Goal: Understand process/instructions: Learn how to perform a task or action

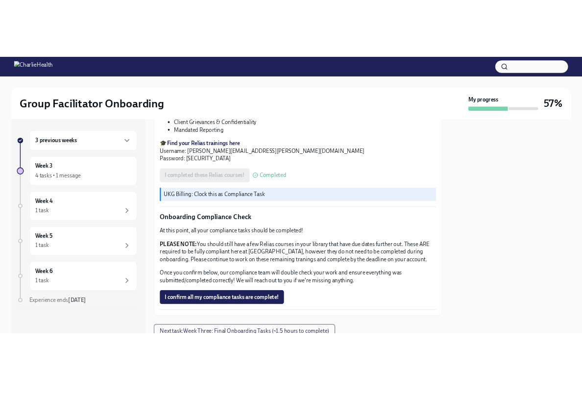
scroll to position [459, 0]
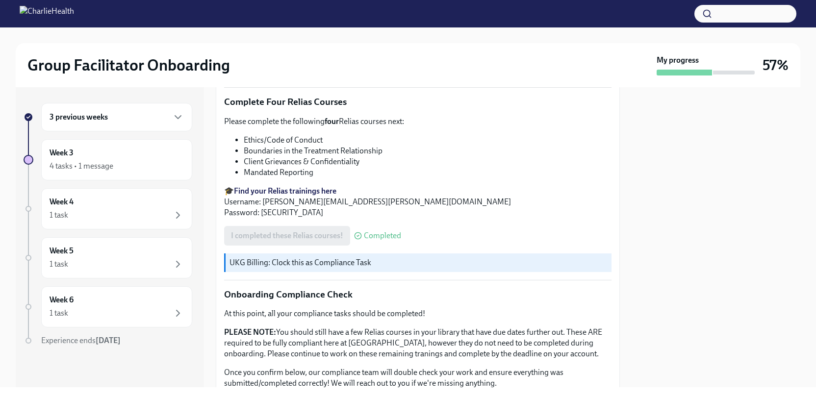
click at [289, 186] on strong "Find your Relias trainings here" at bounding box center [285, 190] width 102 height 9
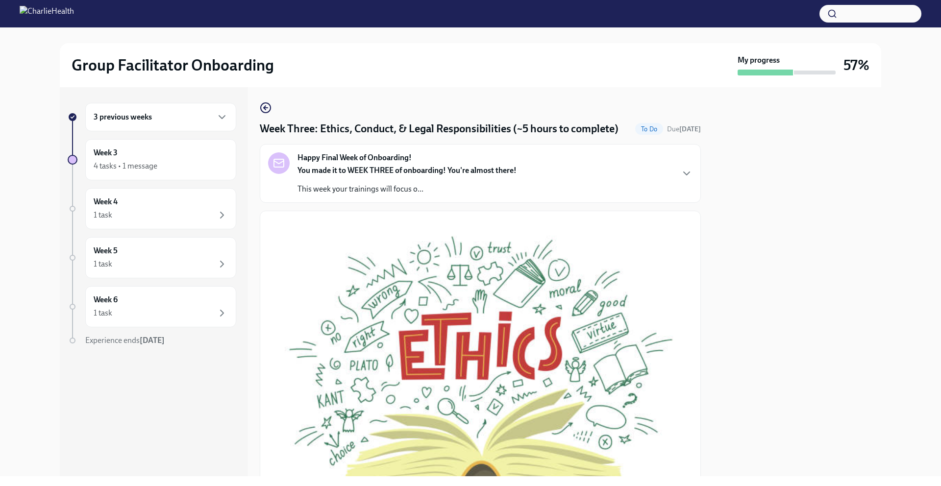
scroll to position [0, 0]
click at [152, 167] on div "4 tasks • 1 message" at bounding box center [126, 166] width 64 height 11
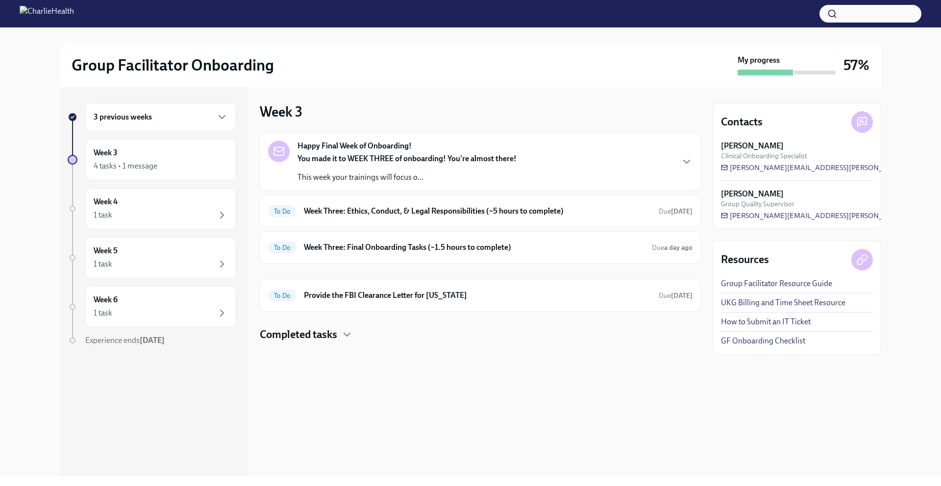
click at [345, 169] on div "You made it to WEEK THREE of onboarding! You're almost there! This week your tr…" at bounding box center [407, 167] width 219 height 29
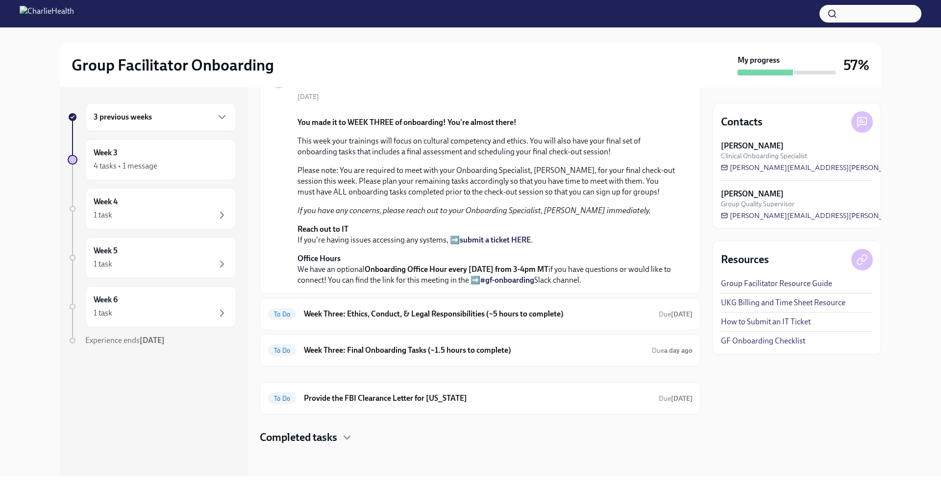
scroll to position [283, 0]
click at [385, 351] on h6 "Week Three: Final Onboarding Tasks (~1.5 hours to complete)" at bounding box center [474, 350] width 340 height 11
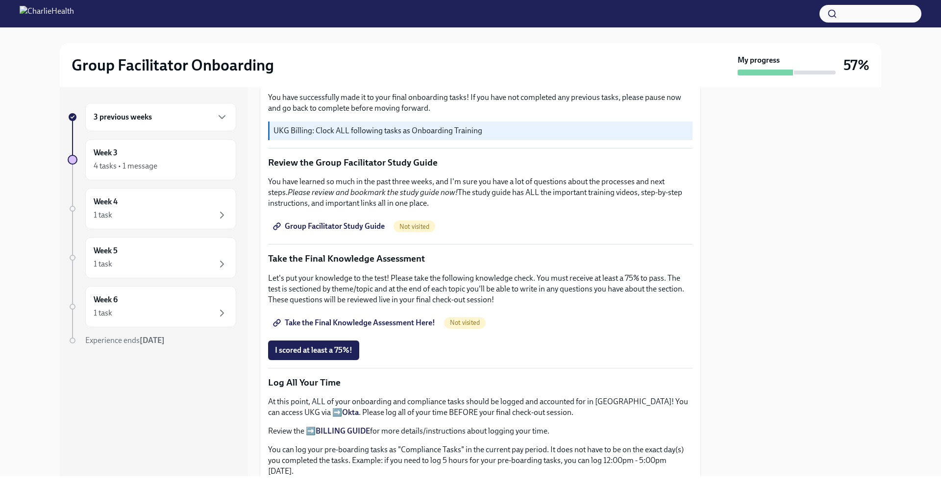
scroll to position [474, 0]
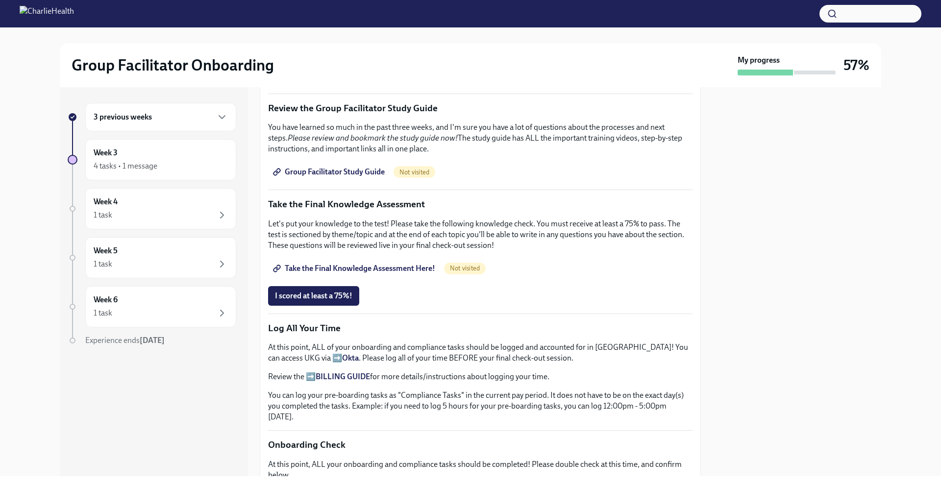
click at [327, 372] on strong "BILLING GUIDE" at bounding box center [343, 376] width 54 height 9
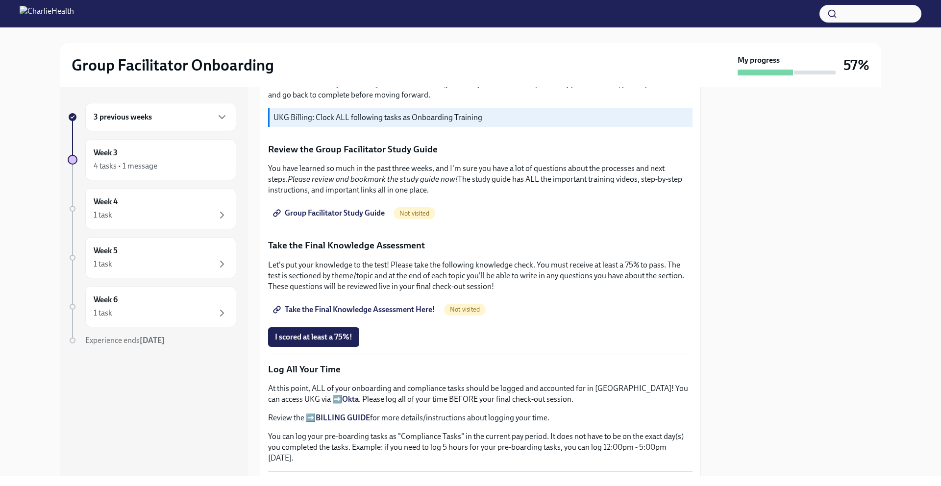
scroll to position [324, 0]
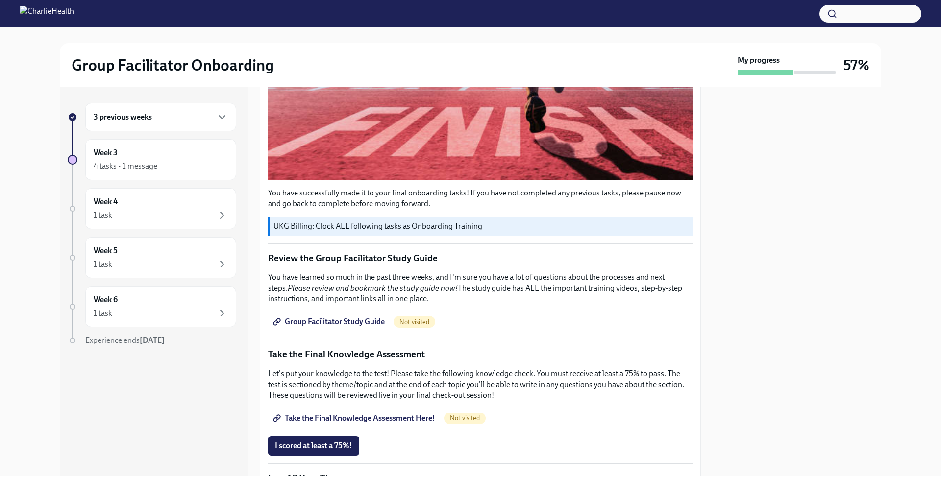
click at [362, 317] on span "Group Facilitator Study Guide" at bounding box center [330, 322] width 110 height 10
